Goal: Transaction & Acquisition: Subscribe to service/newsletter

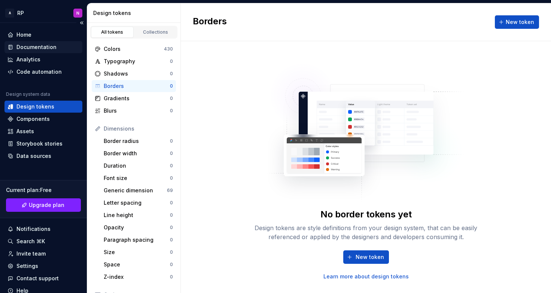
click at [31, 47] on div "Documentation" at bounding box center [36, 46] width 40 height 7
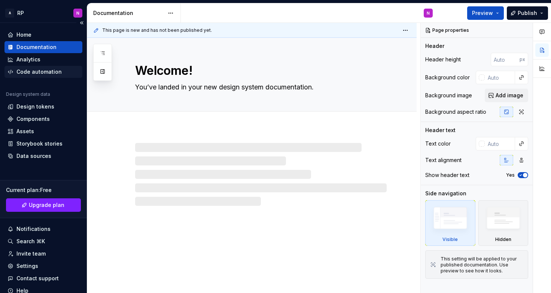
click at [31, 76] on div "Code automation" at bounding box center [43, 72] width 78 height 12
type textarea "*"
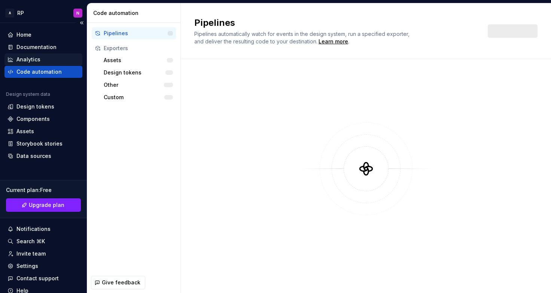
click at [27, 59] on div "Analytics" at bounding box center [28, 59] width 24 height 7
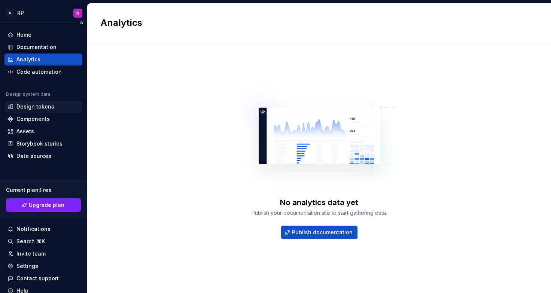
click at [29, 108] on div "Design tokens" at bounding box center [35, 106] width 38 height 7
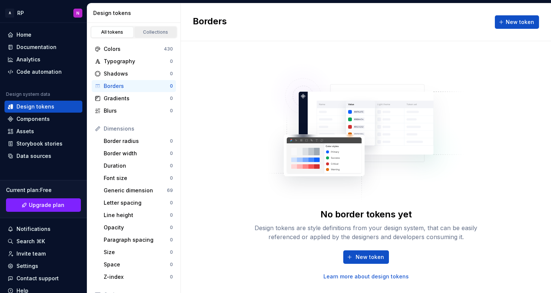
click at [157, 30] on div "Collections" at bounding box center [155, 32] width 37 height 6
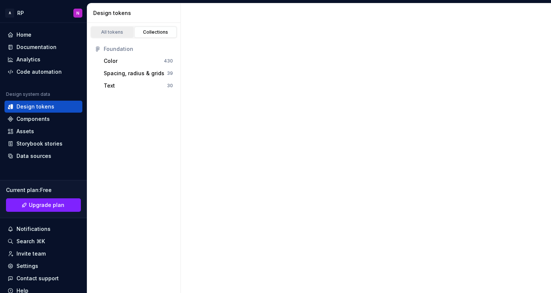
click at [114, 32] on div "All tokens" at bounding box center [112, 32] width 37 height 6
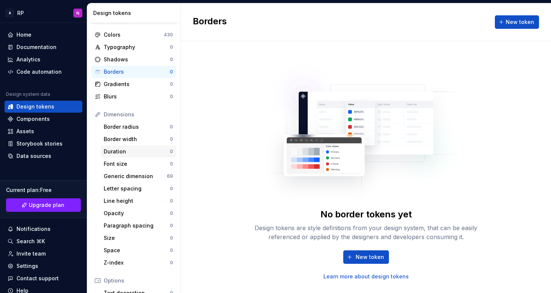
scroll to position [17, 0]
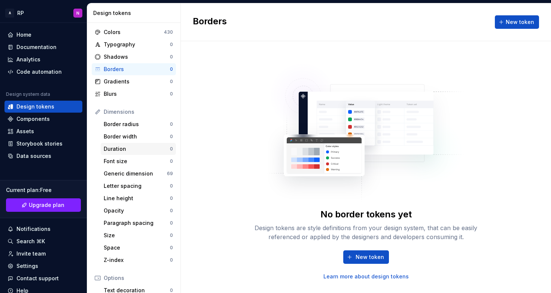
click at [127, 160] on div "Font size" at bounding box center [137, 161] width 66 height 7
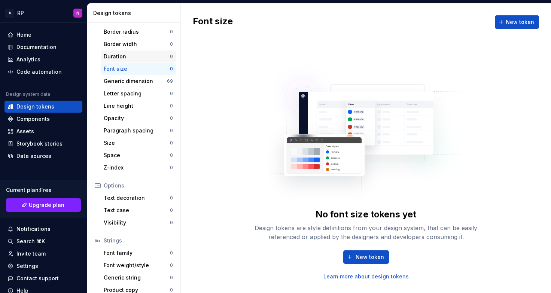
scroll to position [117, 0]
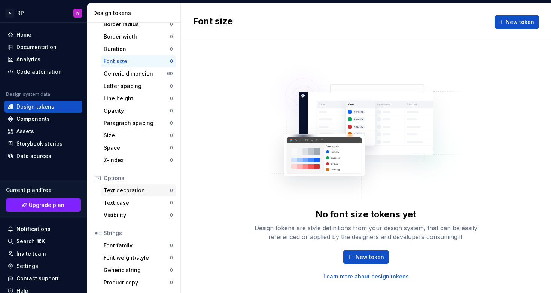
click at [128, 195] on div "Text decoration 0" at bounding box center [138, 190] width 75 height 12
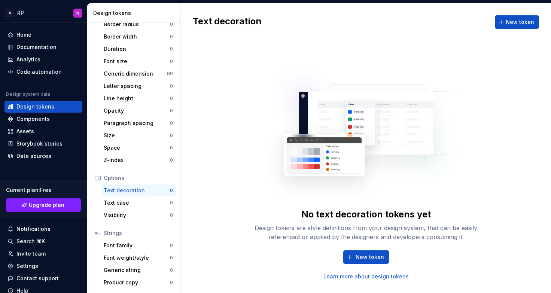
click at [384, 278] on link "Learn more about design tokens" at bounding box center [365, 276] width 85 height 7
click at [33, 59] on div "Analytics" at bounding box center [28, 59] width 24 height 7
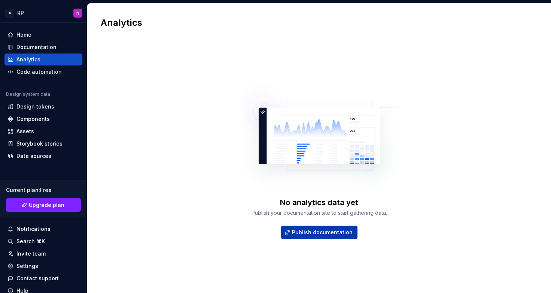
click at [332, 236] on span "Publish documentation" at bounding box center [322, 232] width 61 height 7
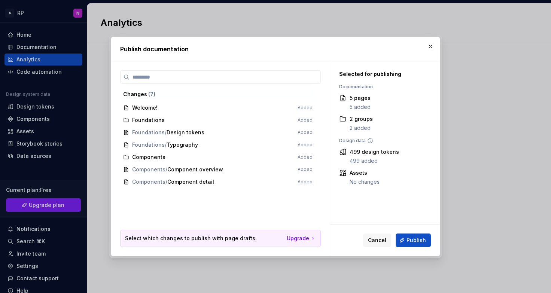
click at [369, 141] on icon at bounding box center [370, 141] width 6 height 6
click at [152, 134] on span "Foundations / Design tokens Added" at bounding box center [217, 132] width 195 height 12
click at [178, 131] on span "Foundations / Design tokens Added" at bounding box center [217, 132] width 195 height 12
click at [157, 158] on span "Components Added" at bounding box center [217, 157] width 195 height 12
click at [175, 132] on span "Foundations / Design tokens Added" at bounding box center [217, 132] width 195 height 12
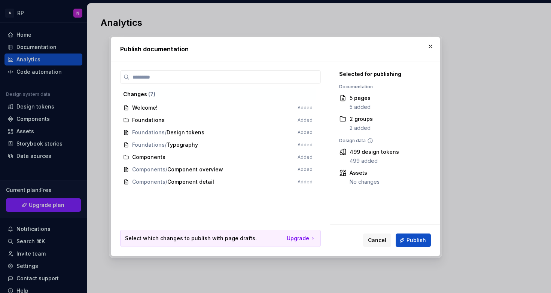
click at [125, 134] on span "Foundations / Design tokens Added" at bounding box center [217, 132] width 195 height 12
click at [152, 92] on span "( 7 )" at bounding box center [151, 94] width 7 height 6
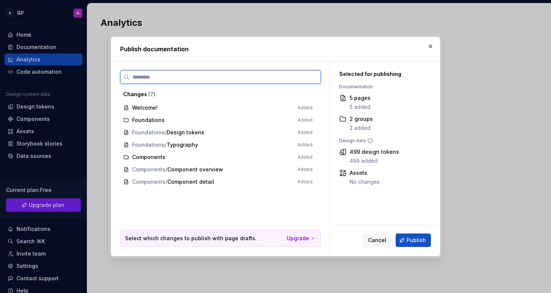
click at [136, 75] on input "search" at bounding box center [224, 76] width 191 height 7
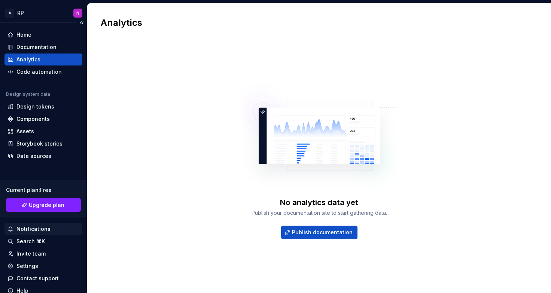
click at [27, 228] on div "Notifications" at bounding box center [33, 228] width 34 height 7
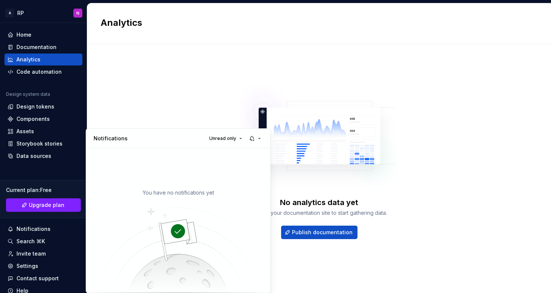
click at [28, 264] on html "A RP N Home Documentation Analytics Code automation Design system data Design t…" at bounding box center [275, 146] width 551 height 293
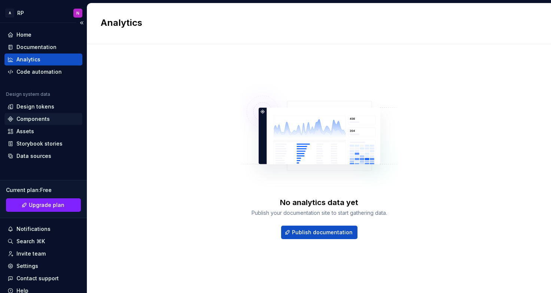
click at [27, 123] on div "Components" at bounding box center [43, 119] width 78 height 12
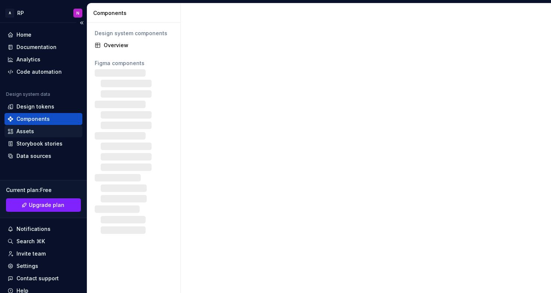
click at [27, 132] on div "Assets" at bounding box center [25, 131] width 18 height 7
click at [31, 39] on div "Home" at bounding box center [43, 35] width 78 height 12
click at [28, 34] on div "Home" at bounding box center [23, 34] width 15 height 7
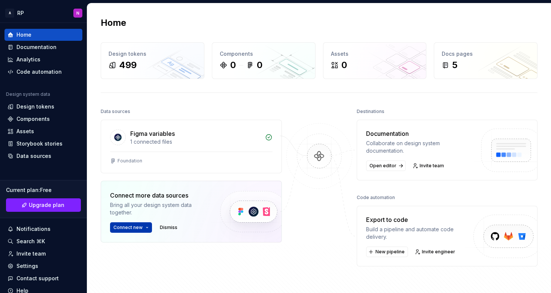
click at [146, 226] on html "A RP N Home Documentation Analytics Code automation Design system data Design t…" at bounding box center [275, 146] width 551 height 293
click at [327, 239] on html "A RP N Home Documentation Analytics Code automation Design system data Design t…" at bounding box center [275, 146] width 551 height 293
click at [38, 48] on div "Documentation" at bounding box center [36, 46] width 40 height 7
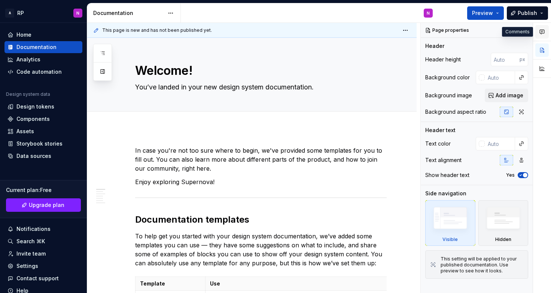
click at [543, 31] on icon "button" at bounding box center [542, 32] width 6 height 6
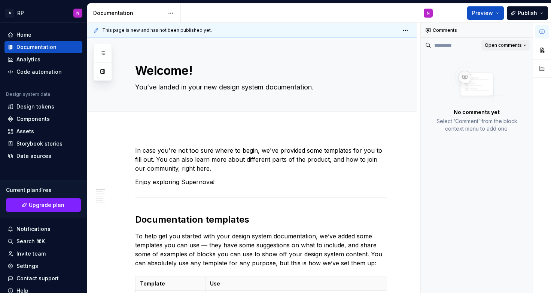
click at [524, 48] on button "Open comments" at bounding box center [505, 45] width 48 height 10
click at [544, 71] on div at bounding box center [542, 51] width 18 height 57
click at [544, 71] on button "button" at bounding box center [541, 68] width 13 height 13
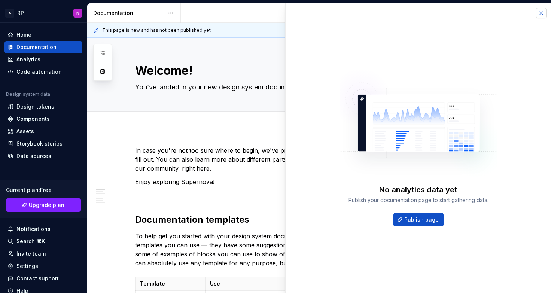
click at [542, 12] on button "button" at bounding box center [541, 13] width 10 height 10
type textarea "*"
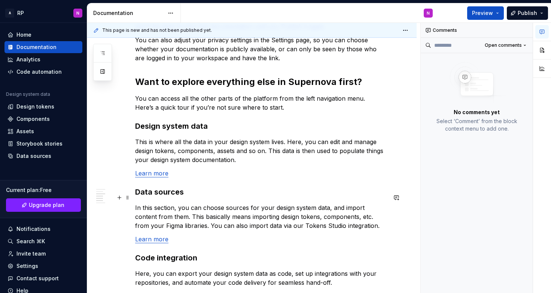
scroll to position [498, 0]
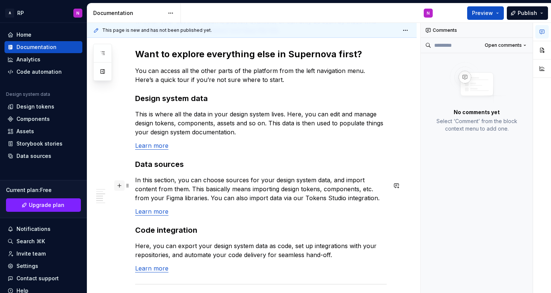
click at [120, 186] on button "button" at bounding box center [119, 185] width 10 height 10
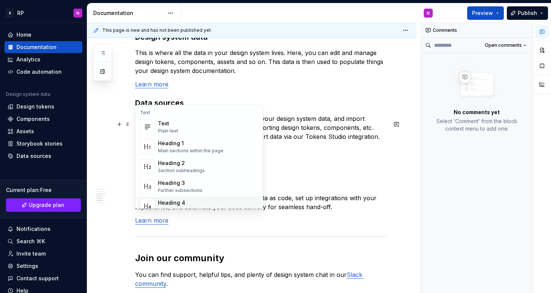
scroll to position [562, 0]
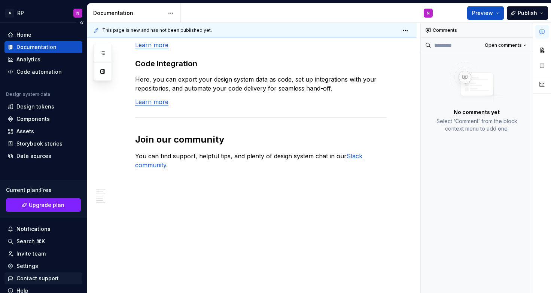
click at [38, 279] on div "Contact support" at bounding box center [37, 278] width 42 height 7
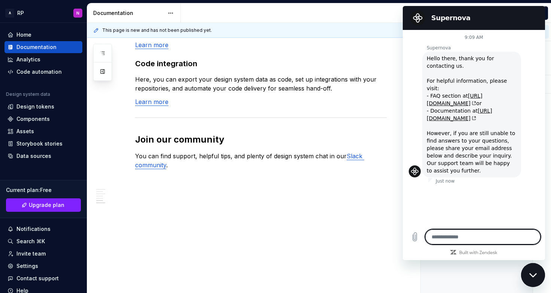
type textarea "*"
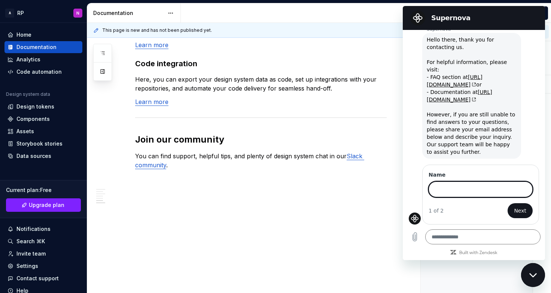
scroll to position [26, 0]
type textarea "*"
click at [530, 278] on div "Close messaging window" at bounding box center [533, 275] width 22 height 22
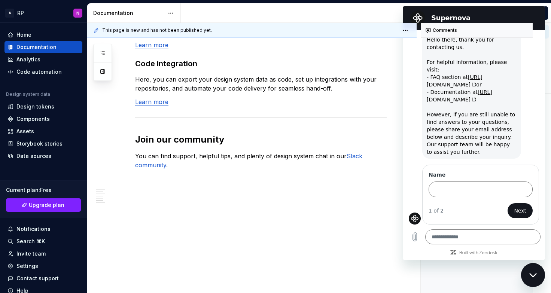
type textarea "*"
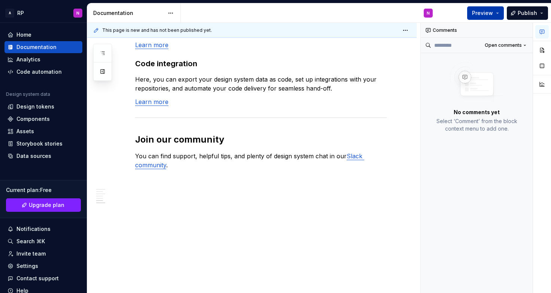
click at [497, 13] on button "Preview" at bounding box center [485, 12] width 37 height 13
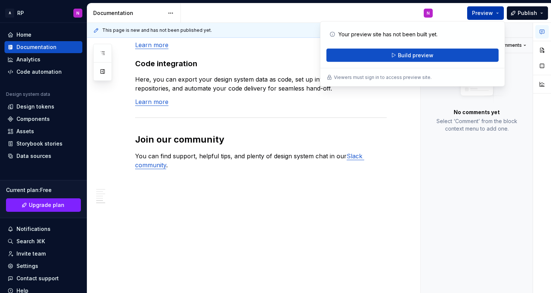
type textarea "*"
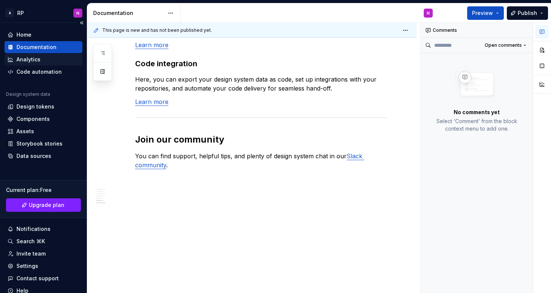
click at [25, 61] on div "Analytics" at bounding box center [28, 59] width 24 height 7
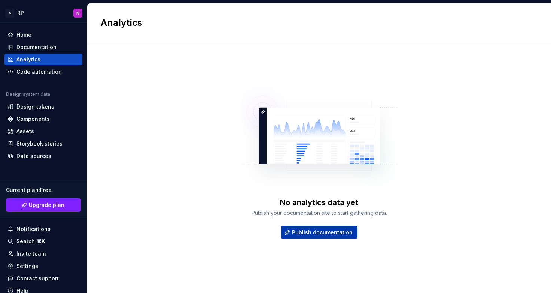
click at [309, 235] on span "Publish documentation" at bounding box center [322, 232] width 61 height 7
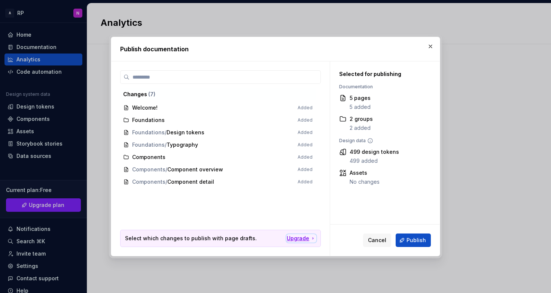
click at [304, 239] on div "Upgrade" at bounding box center [301, 238] width 29 height 7
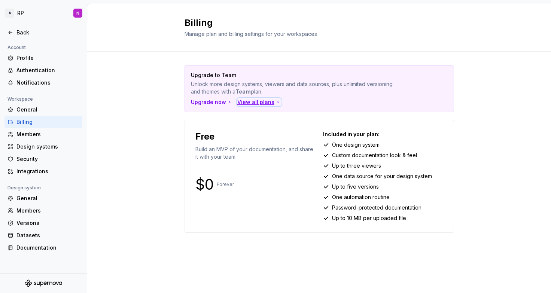
click at [247, 104] on div "View all plans" at bounding box center [259, 101] width 44 height 7
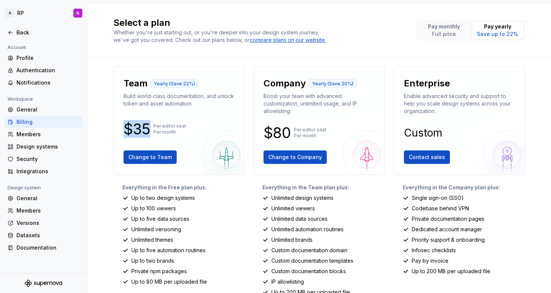
drag, startPoint x: 123, startPoint y: 127, endPoint x: 146, endPoint y: 125, distance: 23.3
click at [146, 125] on p "$35" at bounding box center [136, 129] width 27 height 9
copy p "$35"
